Goal: Information Seeking & Learning: Learn about a topic

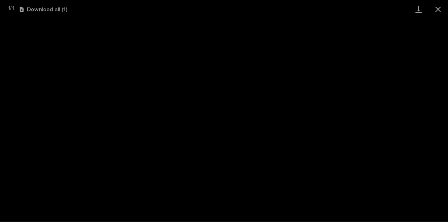
scroll to position [112, 0]
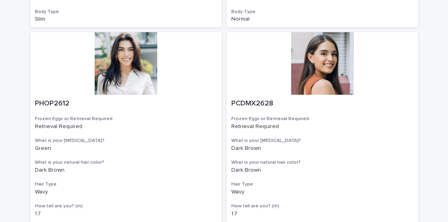
scroll to position [1259, 0]
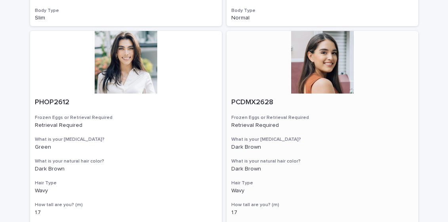
click at [330, 71] on div at bounding box center [323, 62] width 192 height 63
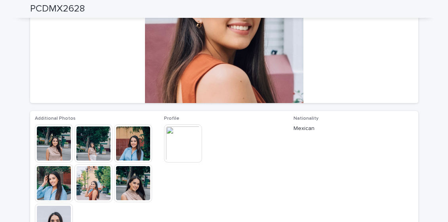
scroll to position [116, 0]
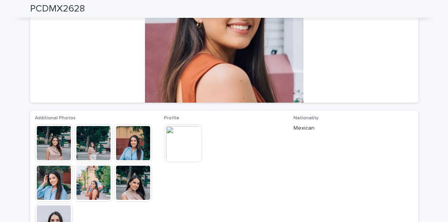
click at [94, 145] on img at bounding box center [93, 143] width 38 height 38
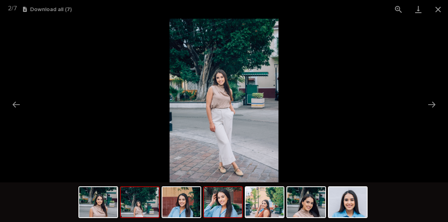
click at [225, 200] on img at bounding box center [223, 202] width 38 height 30
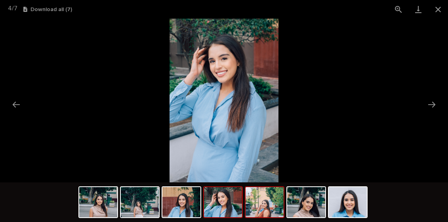
click at [267, 201] on img at bounding box center [265, 202] width 38 height 30
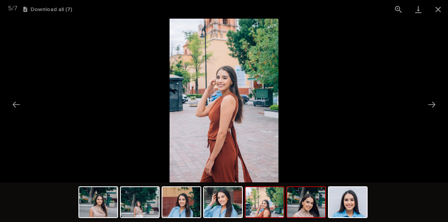
click at [308, 202] on img at bounding box center [306, 202] width 38 height 30
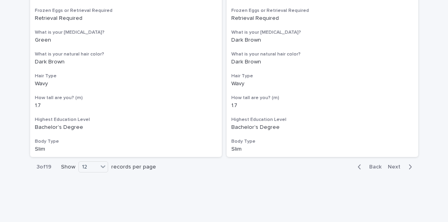
scroll to position [1383, 0]
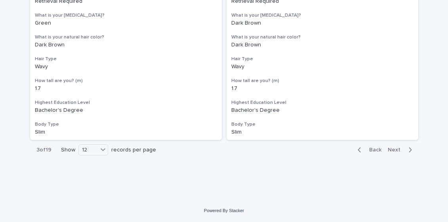
click at [400, 147] on span "Next" at bounding box center [396, 150] width 17 height 6
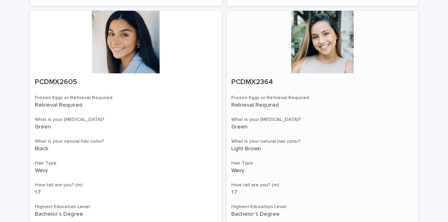
scroll to position [563, 0]
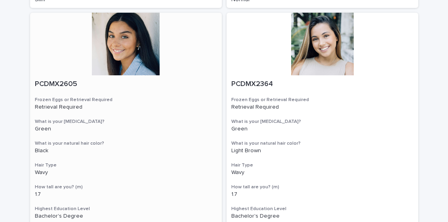
click at [120, 48] on div at bounding box center [126, 44] width 192 height 63
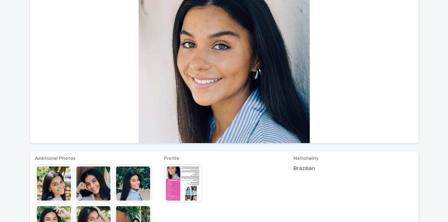
scroll to position [78, 0]
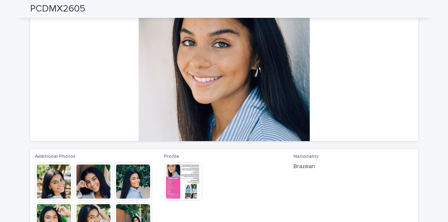
click at [97, 181] on img at bounding box center [93, 181] width 38 height 38
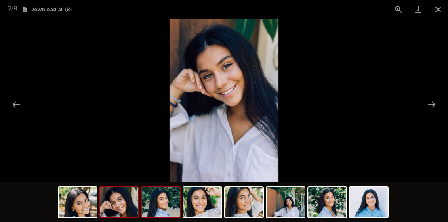
click at [159, 208] on img at bounding box center [161, 202] width 38 height 30
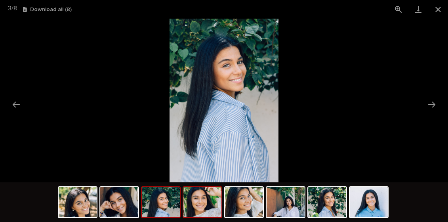
click at [201, 203] on img at bounding box center [202, 202] width 38 height 30
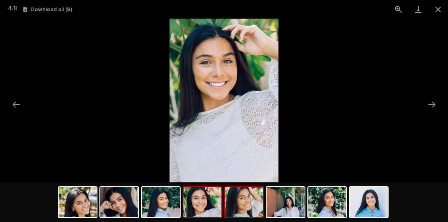
click at [246, 196] on img at bounding box center [244, 202] width 38 height 30
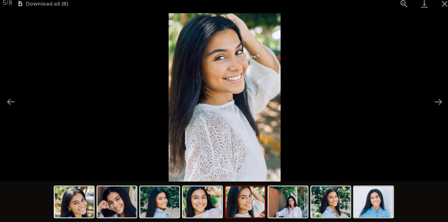
scroll to position [0, 0]
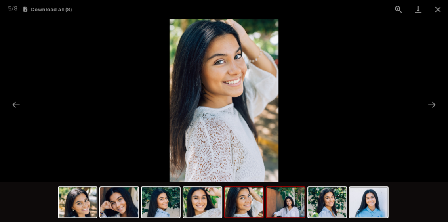
click at [288, 197] on img at bounding box center [286, 202] width 38 height 30
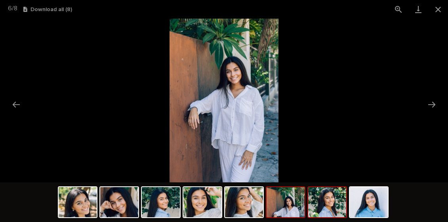
click at [335, 198] on img at bounding box center [327, 202] width 38 height 30
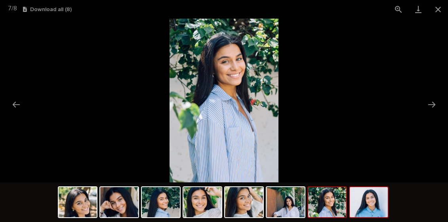
click at [375, 204] on img at bounding box center [369, 202] width 38 height 30
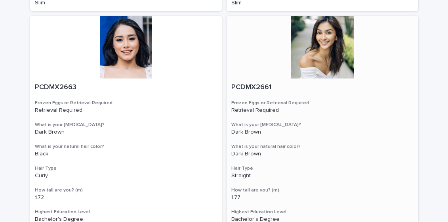
scroll to position [1035, 0]
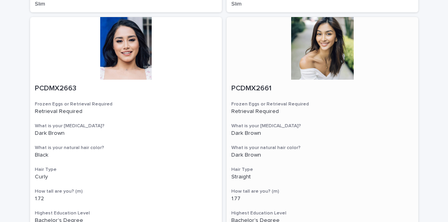
click at [326, 36] on div at bounding box center [323, 48] width 192 height 63
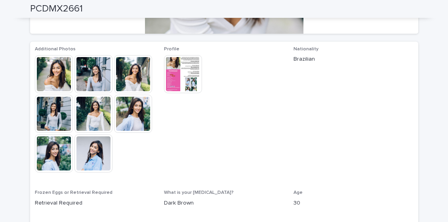
scroll to position [183, 0]
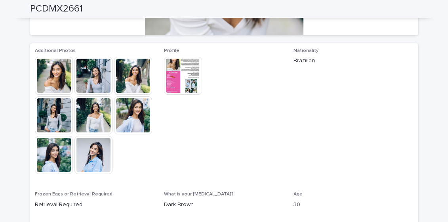
click at [95, 79] on img at bounding box center [93, 76] width 38 height 38
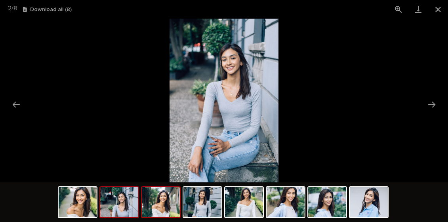
click at [171, 201] on img at bounding box center [161, 202] width 38 height 30
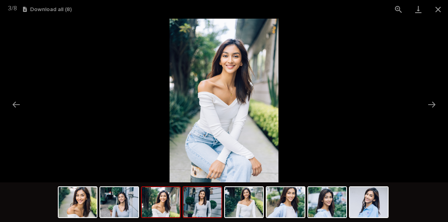
click at [212, 203] on img at bounding box center [202, 202] width 38 height 30
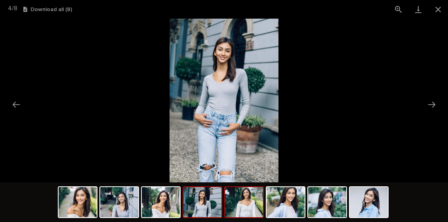
click at [250, 199] on img at bounding box center [244, 202] width 38 height 30
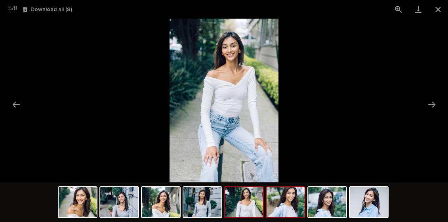
click at [291, 202] on img at bounding box center [286, 202] width 38 height 30
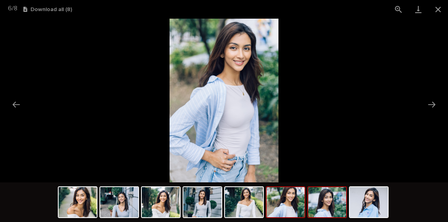
click at [325, 204] on img at bounding box center [327, 202] width 38 height 30
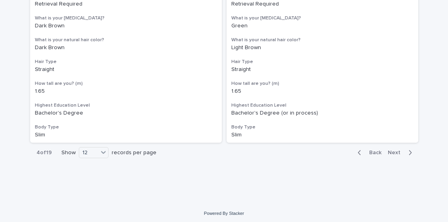
scroll to position [1383, 0]
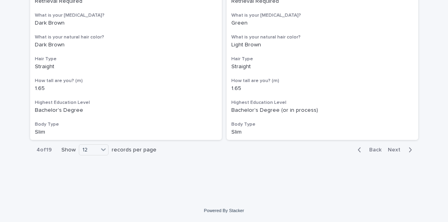
click at [394, 150] on span "Next" at bounding box center [396, 150] width 17 height 6
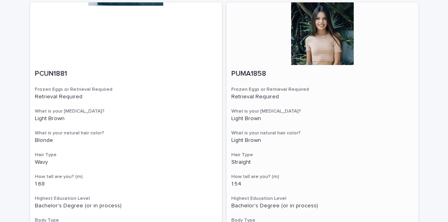
scroll to position [1036, 0]
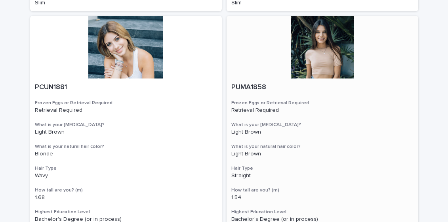
click at [314, 55] on div at bounding box center [323, 47] width 192 height 63
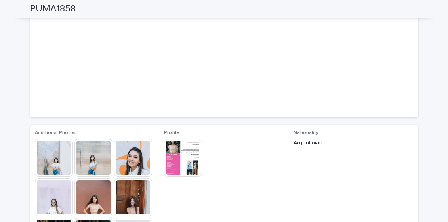
scroll to position [109, 0]
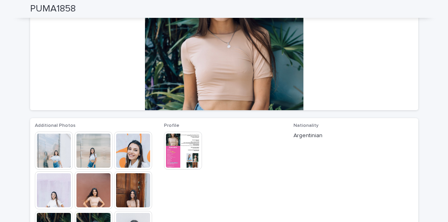
click at [138, 154] on img at bounding box center [133, 150] width 38 height 38
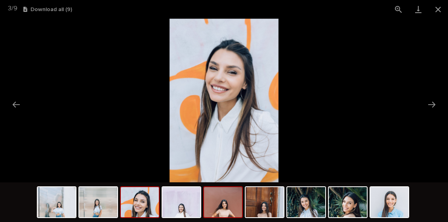
click at [219, 205] on img at bounding box center [223, 202] width 38 height 30
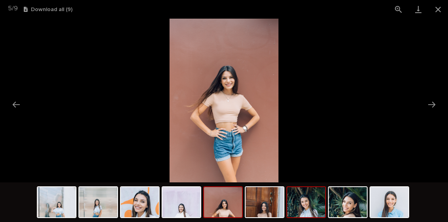
click at [308, 201] on img at bounding box center [306, 202] width 38 height 30
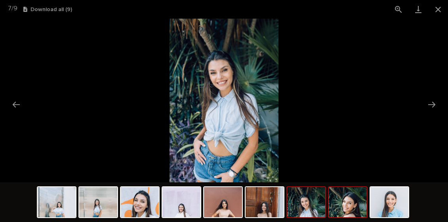
click at [348, 206] on img at bounding box center [348, 202] width 38 height 30
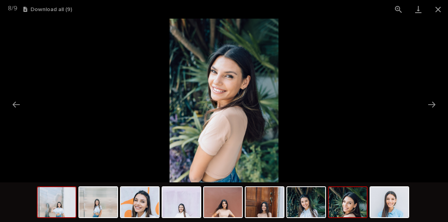
click at [69, 203] on img at bounding box center [57, 202] width 38 height 30
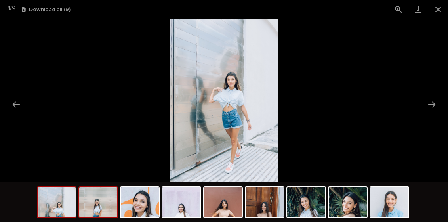
click at [99, 214] on img at bounding box center [98, 202] width 38 height 30
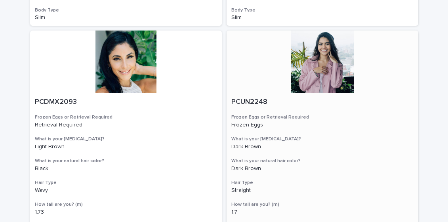
scroll to position [1259, 0]
click at [325, 47] on div at bounding box center [323, 62] width 192 height 63
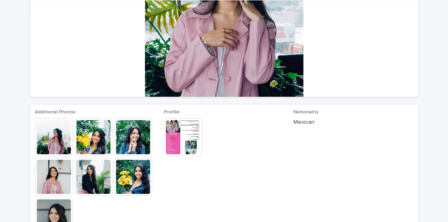
scroll to position [122, 0]
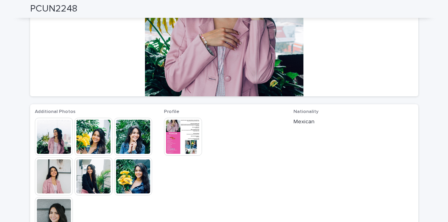
click at [140, 176] on img at bounding box center [133, 176] width 38 height 38
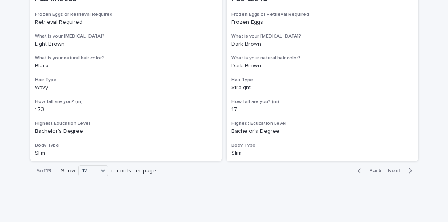
scroll to position [1383, 0]
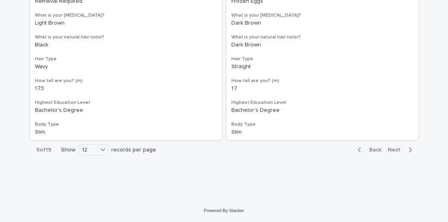
click at [394, 148] on span "Next" at bounding box center [396, 150] width 17 height 6
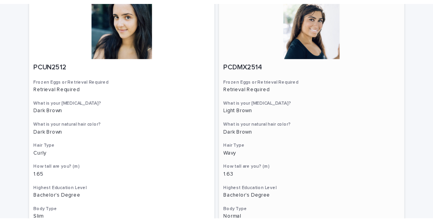
scroll to position [1383, 0]
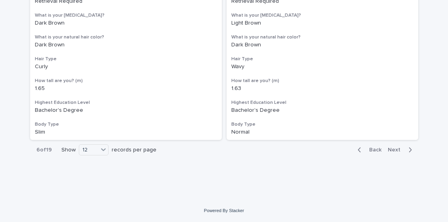
click at [394, 153] on div "Back Next" at bounding box center [384, 150] width 67 height 20
click at [392, 149] on span "Next" at bounding box center [396, 150] width 17 height 6
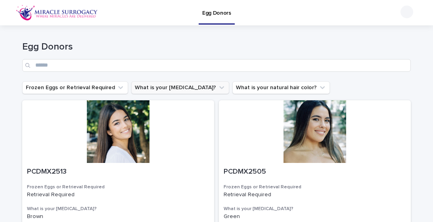
click at [219, 88] on icon "What is your eye color?" at bounding box center [221, 87] width 5 height 3
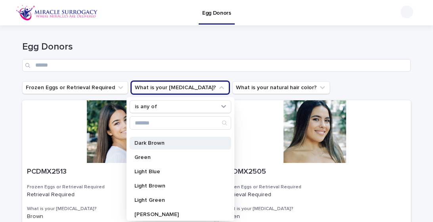
scroll to position [40, 0]
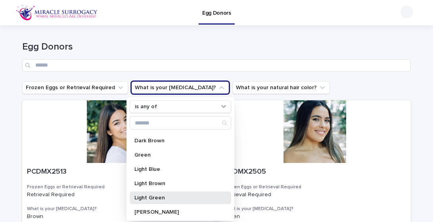
click at [158, 198] on p "Light Green" at bounding box center [176, 198] width 84 height 6
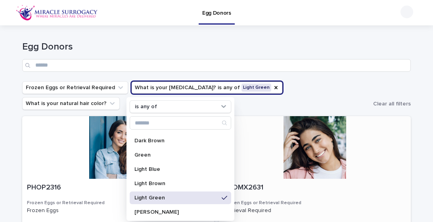
click at [356, 207] on p "Retrieval Required" at bounding box center [314, 210] width 182 height 7
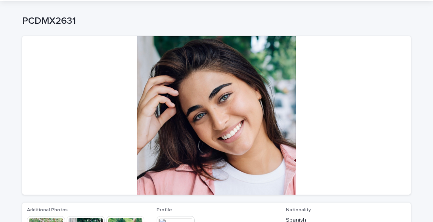
scroll to position [22, 0]
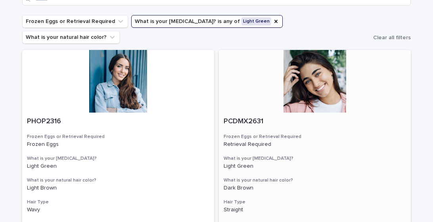
scroll to position [67, 0]
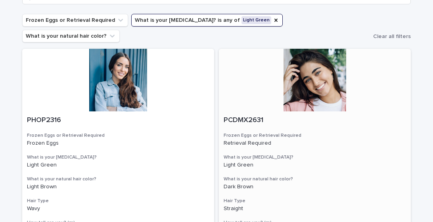
click at [314, 74] on div at bounding box center [315, 80] width 192 height 63
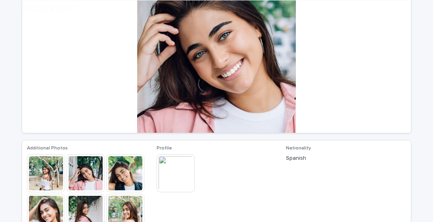
scroll to position [99, 0]
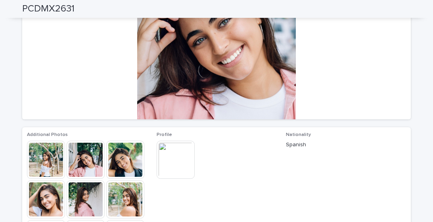
click at [122, 158] on img at bounding box center [125, 160] width 38 height 38
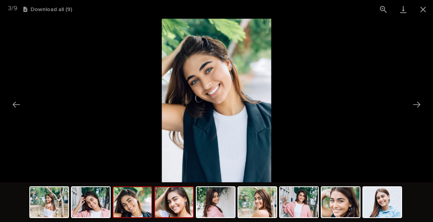
click at [175, 208] on img at bounding box center [174, 202] width 38 height 30
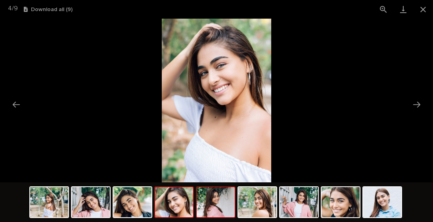
click at [218, 207] on img at bounding box center [215, 202] width 38 height 30
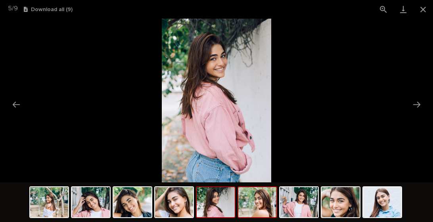
click at [259, 202] on img at bounding box center [257, 202] width 38 height 30
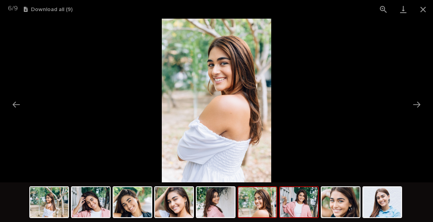
click at [305, 208] on img at bounding box center [299, 202] width 38 height 30
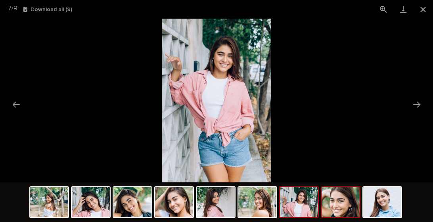
click at [341, 204] on img at bounding box center [340, 202] width 38 height 30
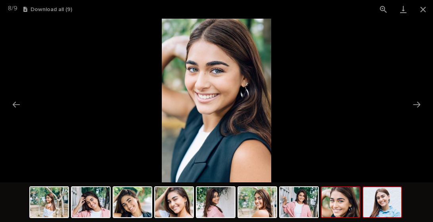
click at [379, 213] on img at bounding box center [382, 202] width 38 height 30
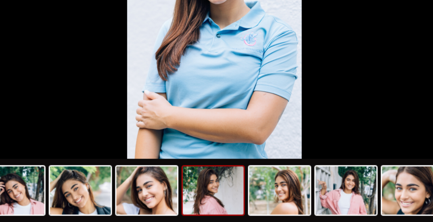
scroll to position [0, 0]
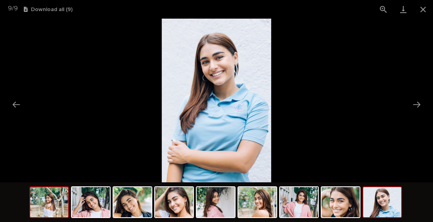
click at [50, 201] on img at bounding box center [49, 202] width 38 height 30
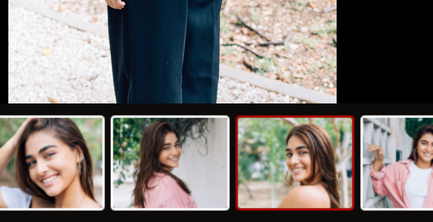
click at [260, 200] on img at bounding box center [257, 202] width 38 height 30
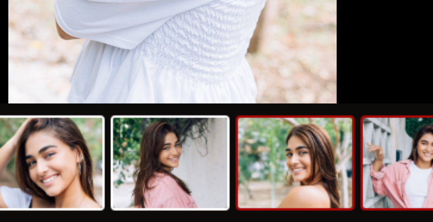
click at [290, 201] on img at bounding box center [299, 202] width 38 height 30
